Goal: Register for event/course

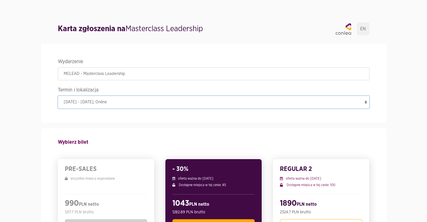
click at [94, 102] on select "[DATE] - [DATE] , Online" at bounding box center [214, 102] width 312 height 13
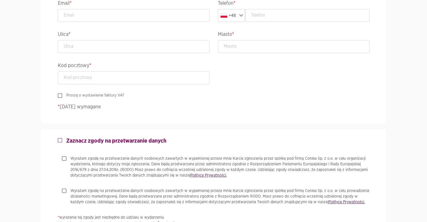
scroll to position [365, 0]
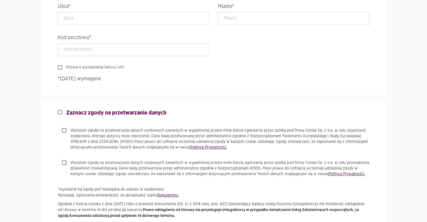
click at [62, 67] on label "Proszę o wystawienie faktury VAT" at bounding box center [93, 68] width 62 height 6
click at [61, 67] on input "Proszę o wystawienie faktury VAT" at bounding box center [59, 67] width 3 height 4
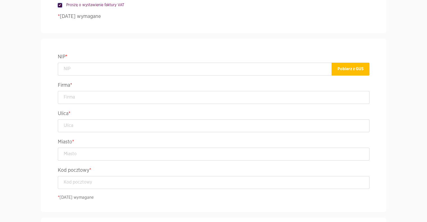
scroll to position [253, 0]
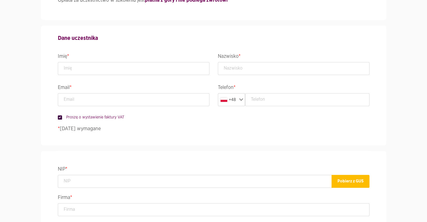
click at [62, 117] on label "Proszę o wystawienie faktury VAT" at bounding box center [93, 118] width 62 height 6
click at [59, 117] on input "Proszę o wystawienie faktury VAT" at bounding box center [59, 117] width 3 height 4
checkbox input "false"
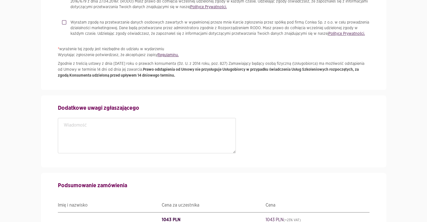
scroll to position [641, 0]
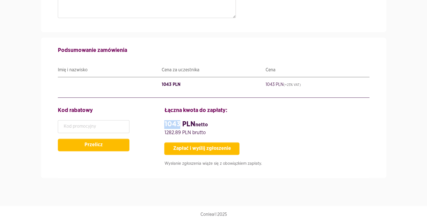
drag, startPoint x: 163, startPoint y: 123, endPoint x: 181, endPoint y: 123, distance: 18.0
click at [181, 123] on div "Łączna kwota do zapłaty: 1043 PLN netto 1282.89 PLN [PERSON_NAME] i wyślij zgło…" at bounding box center [267, 138] width 214 height 64
copy strong "1043"
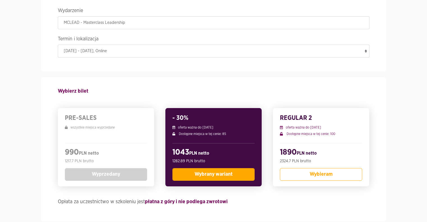
scroll to position [0, 0]
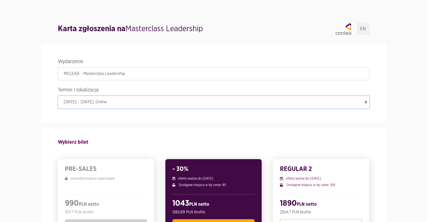
click at [115, 102] on select "[DATE] - [DATE] , Online" at bounding box center [214, 102] width 312 height 13
